Goal: Transaction & Acquisition: Purchase product/service

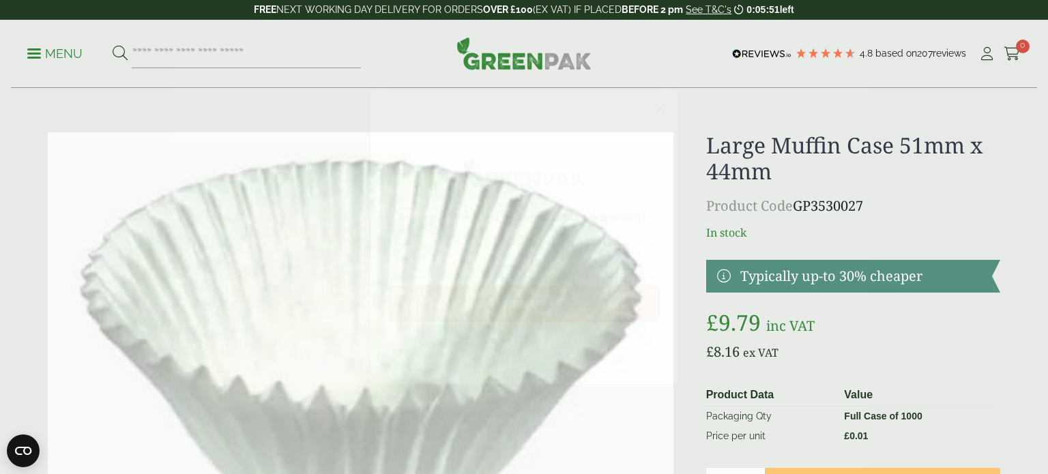
click at [661, 107] on icon "Close dialog" at bounding box center [661, 108] width 10 height 10
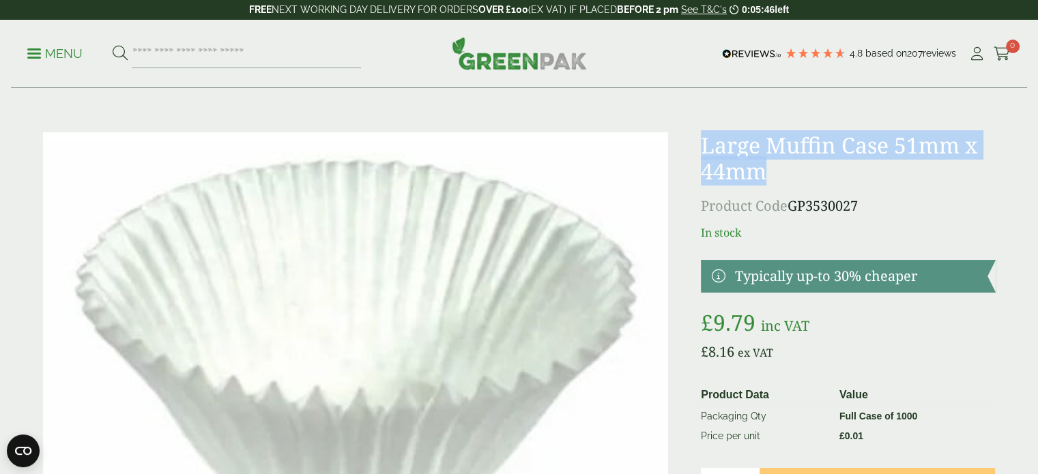
drag, startPoint x: 701, startPoint y: 139, endPoint x: 986, endPoint y: 180, distance: 287.5
click at [986, 180] on h1 "Large Muffin Case 51mm x 44mm" at bounding box center [848, 158] width 294 height 53
copy h1 "Large Muffin Case 51mm x 44mm"
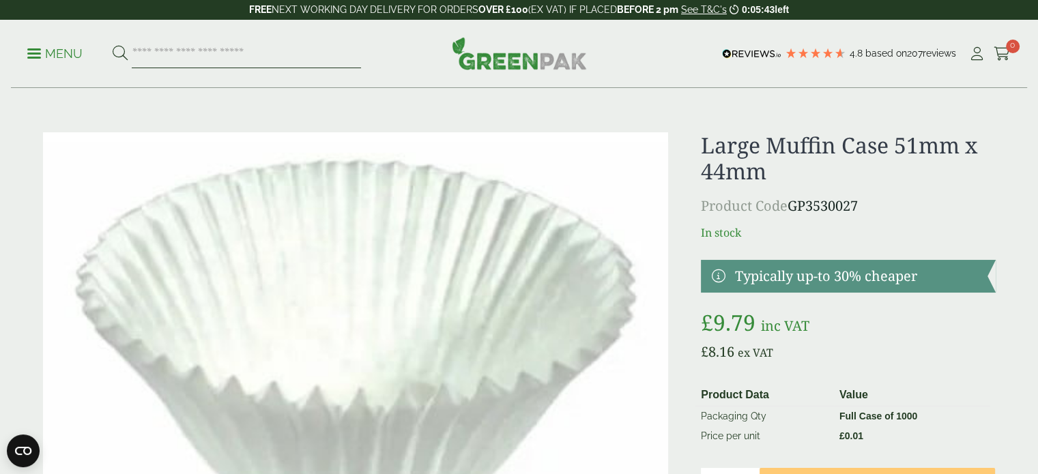
click at [236, 59] on input "search" at bounding box center [246, 54] width 229 height 29
paste input "**********"
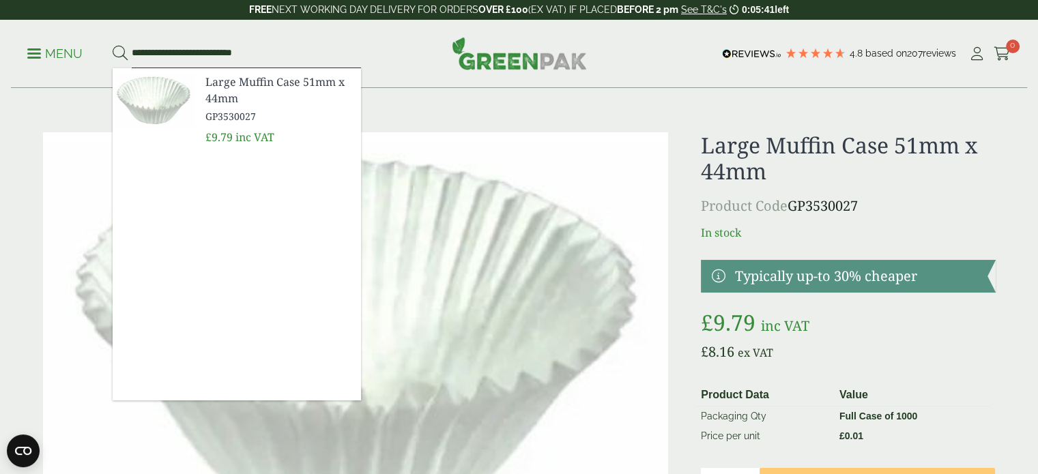
type input "**********"
click at [113, 45] on button at bounding box center [120, 54] width 15 height 18
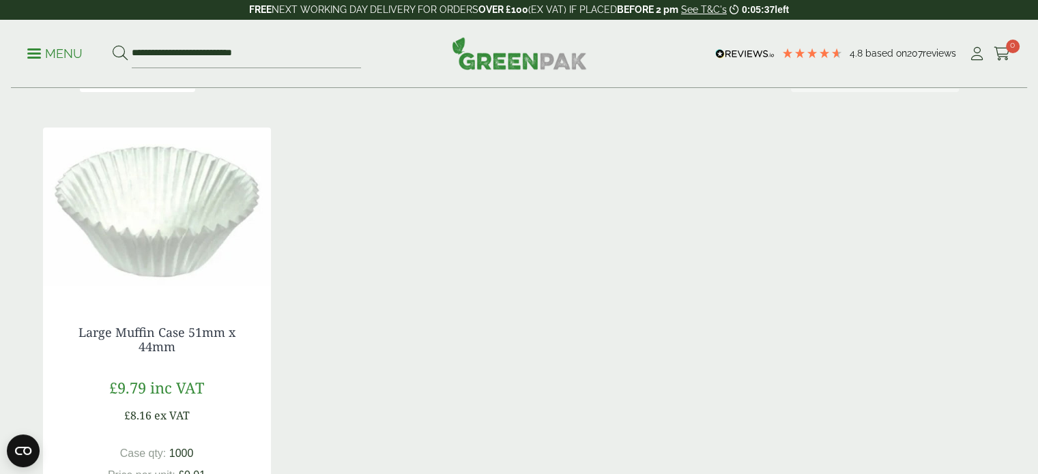
scroll to position [68, 0]
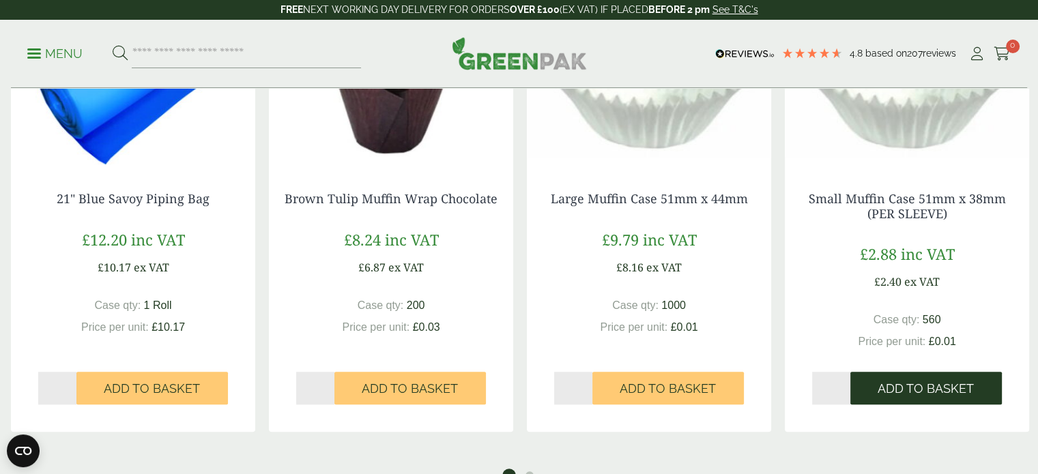
scroll to position [1092, 0]
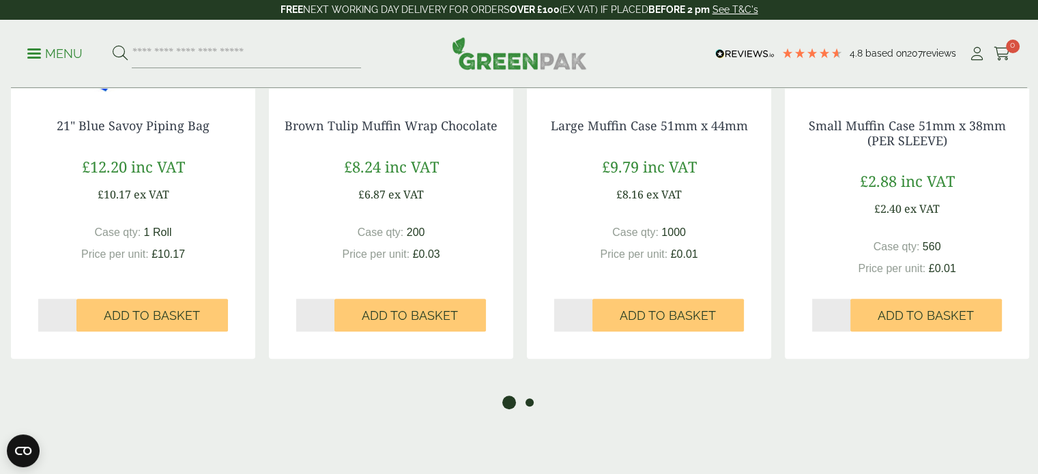
click at [527, 406] on button "2" at bounding box center [530, 403] width 14 height 14
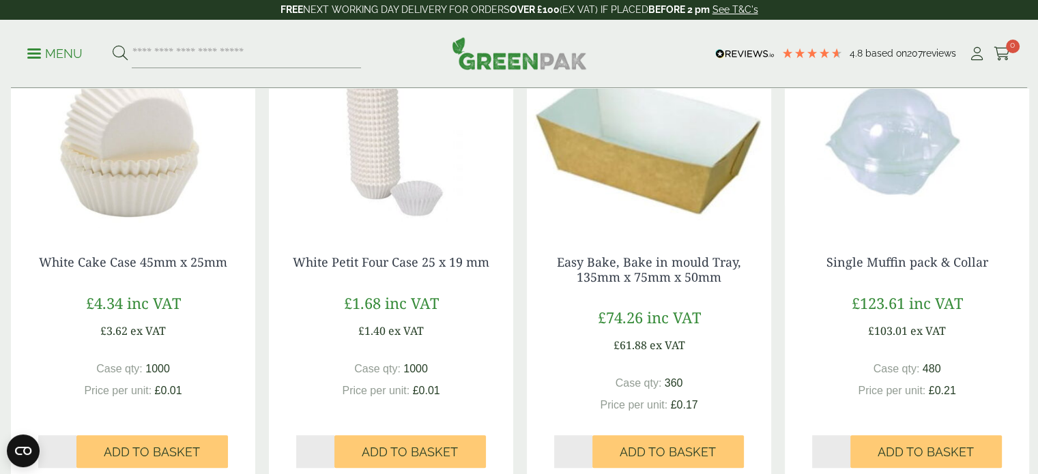
scroll to position [887, 0]
